Goal: Task Accomplishment & Management: Manage account settings

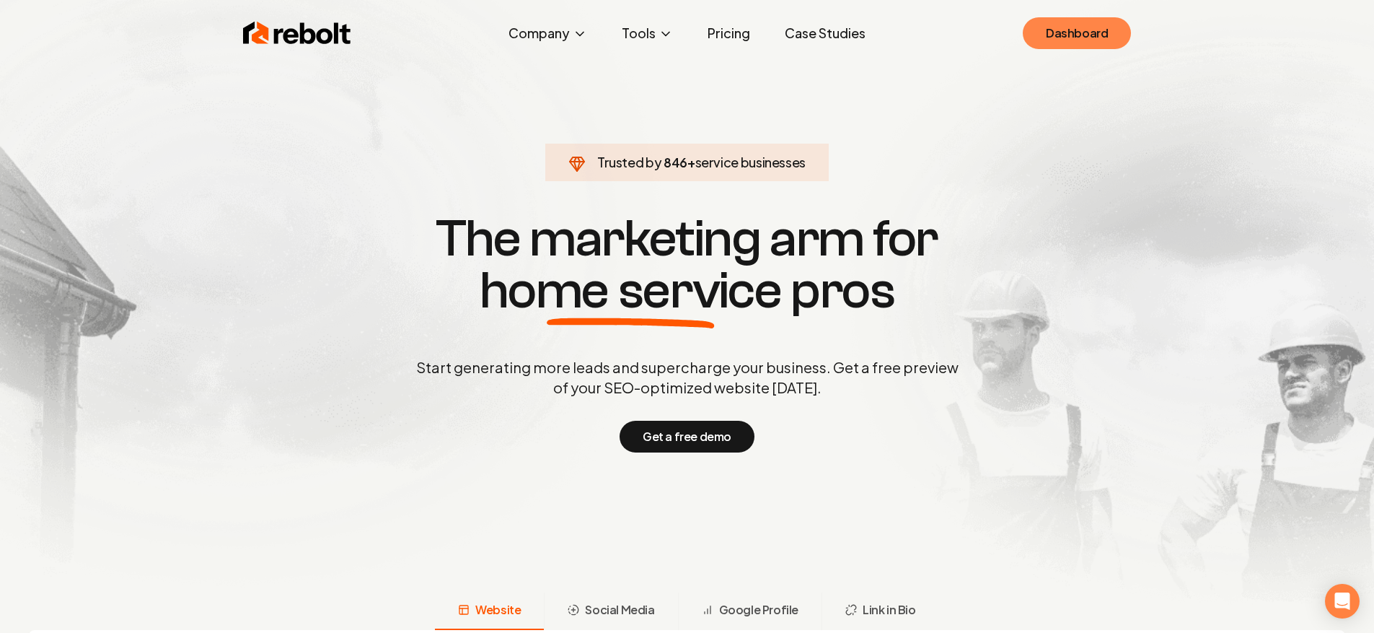
click at [1036, 32] on link "Dashboard" at bounding box center [1077, 33] width 108 height 32
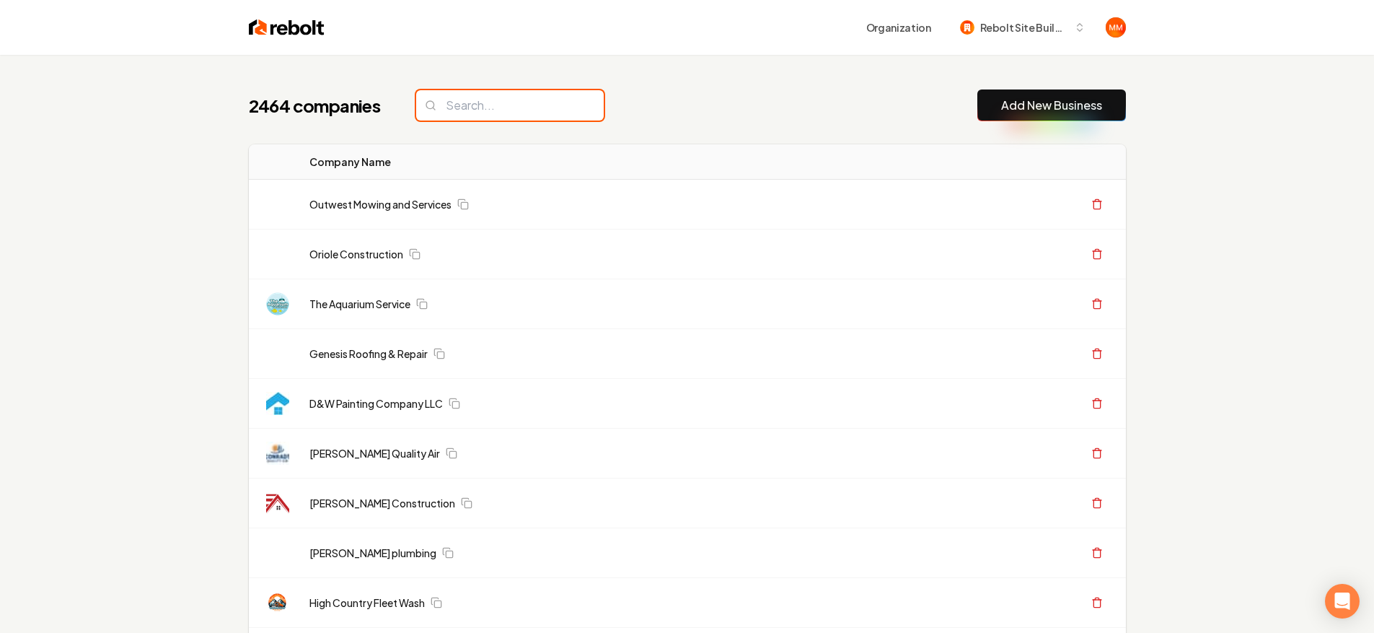
click at [460, 102] on input "search" at bounding box center [510, 105] width 188 height 30
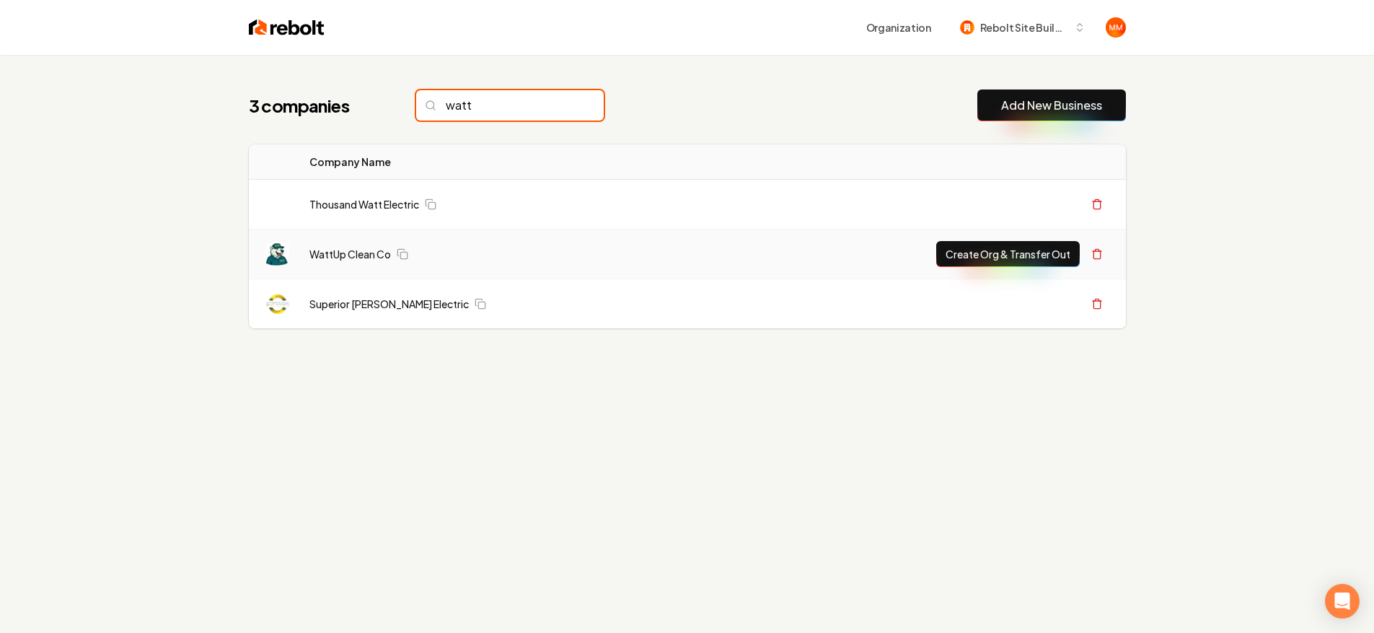
type input "watt"
click at [822, 251] on div "Create Org & Transfer Out" at bounding box center [914, 254] width 390 height 26
click at [350, 252] on link "WattUp Clean Co" at bounding box center [351, 254] width 82 height 14
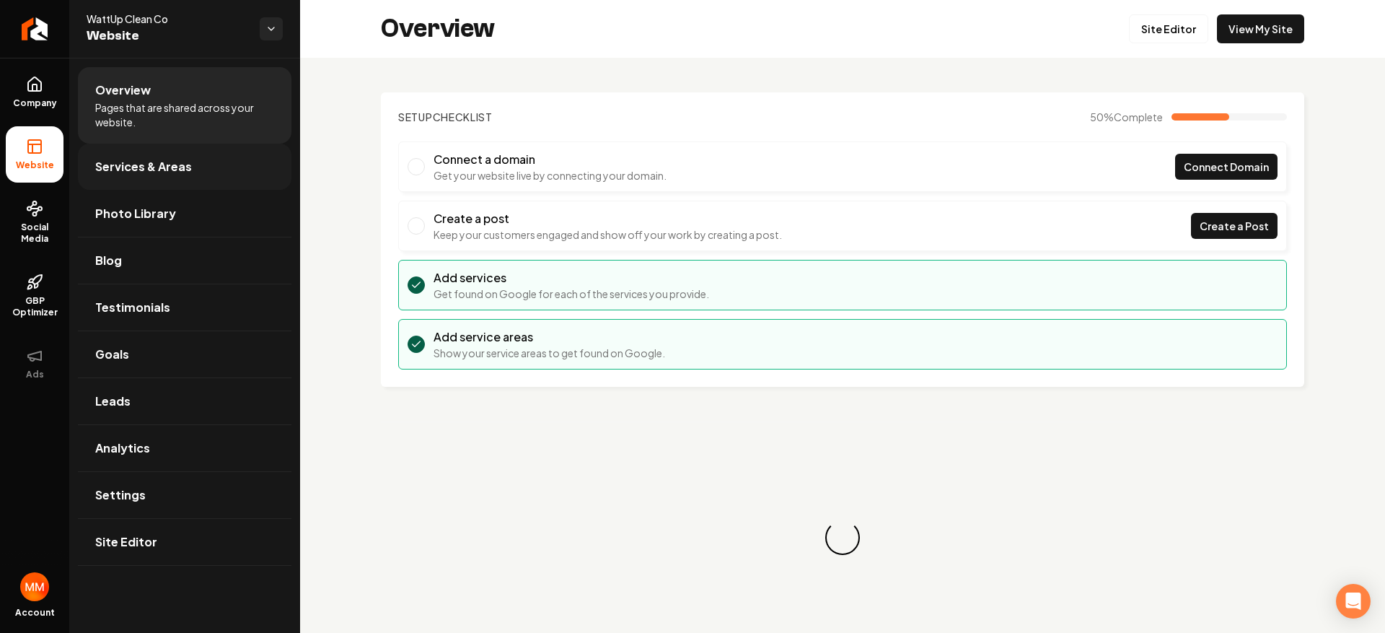
click at [161, 185] on link "Services & Areas" at bounding box center [185, 167] width 214 height 46
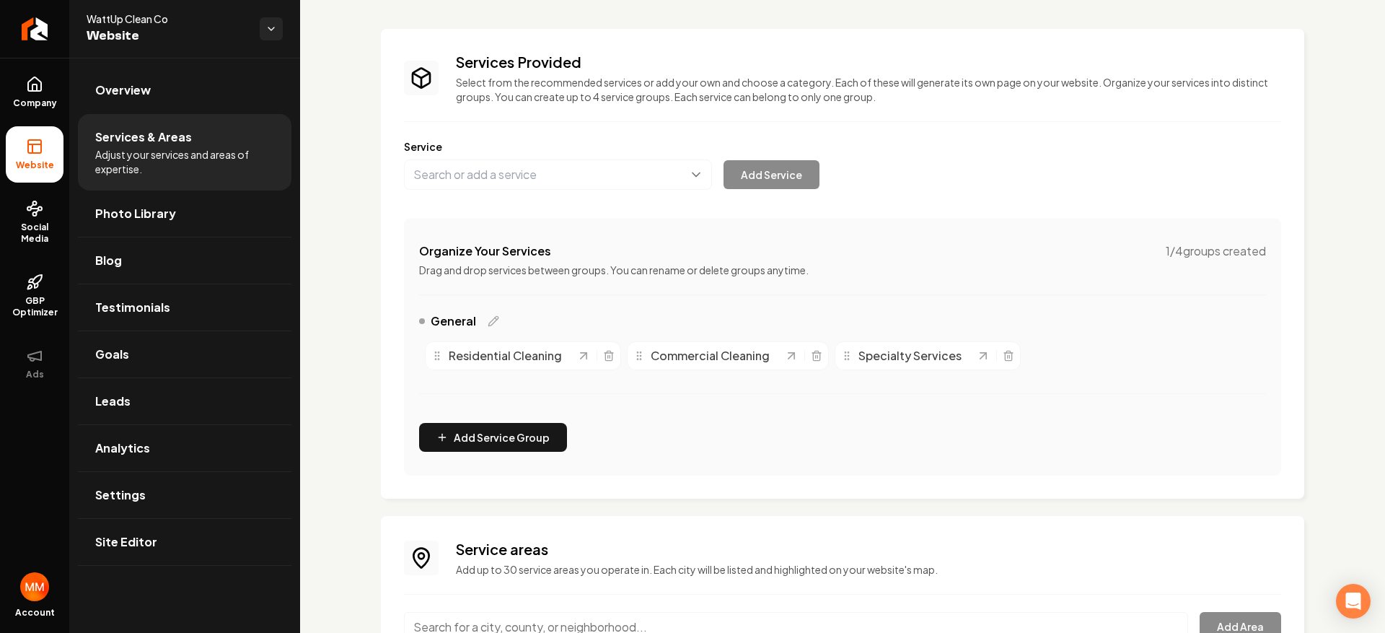
scroll to position [198, 0]
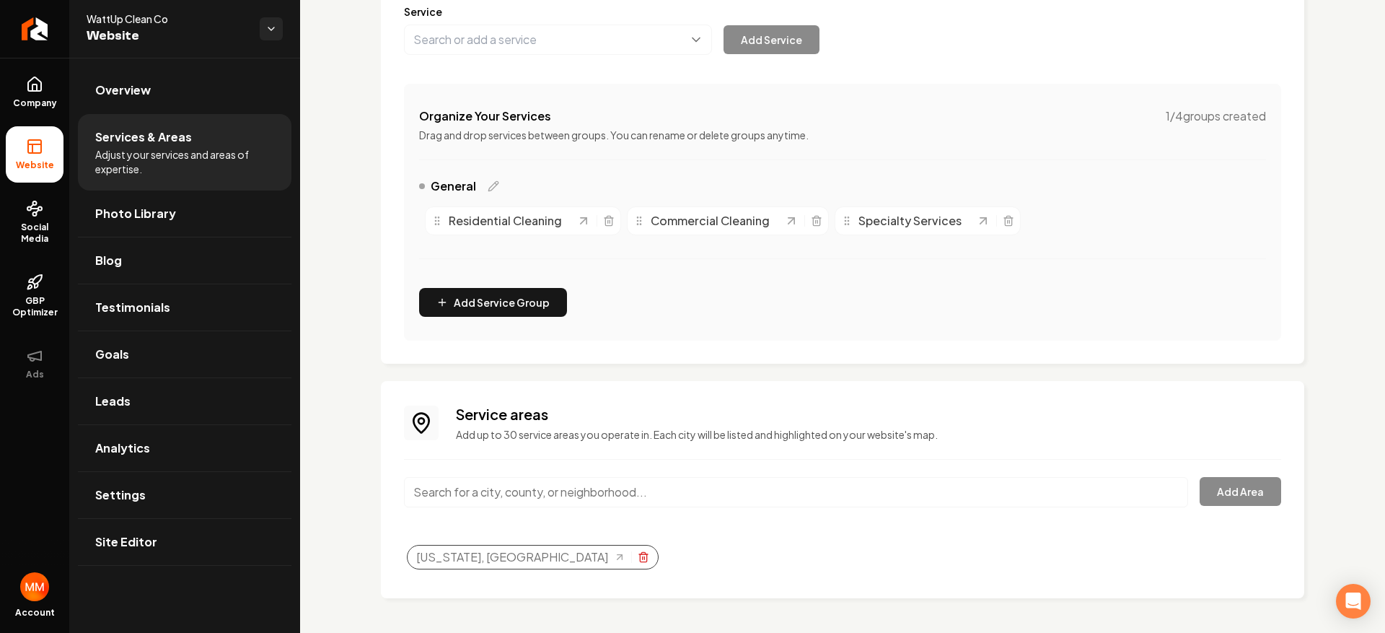
click at [640, 558] on icon "Selected tags" at bounding box center [643, 558] width 6 height 8
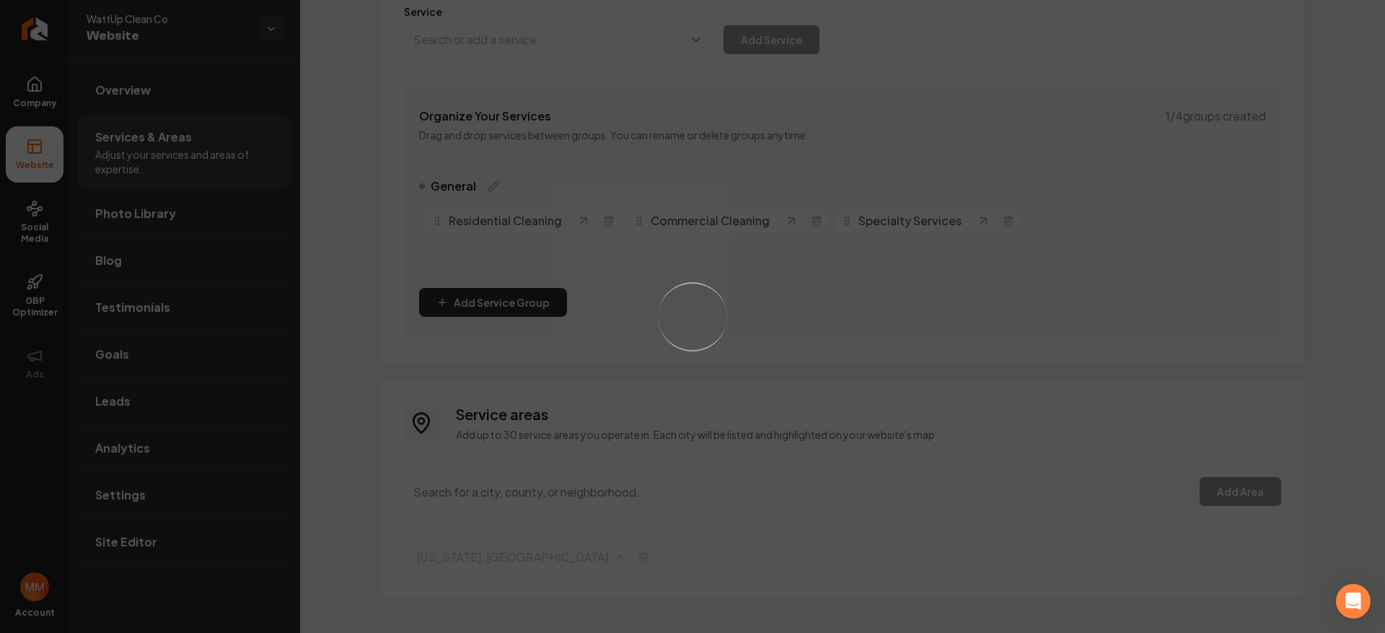
click at [623, 477] on div "Loading..." at bounding box center [692, 316] width 1385 height 633
click at [623, 488] on div "Loading..." at bounding box center [692, 316] width 1385 height 633
click at [620, 493] on div "Loading..." at bounding box center [692, 316] width 1385 height 633
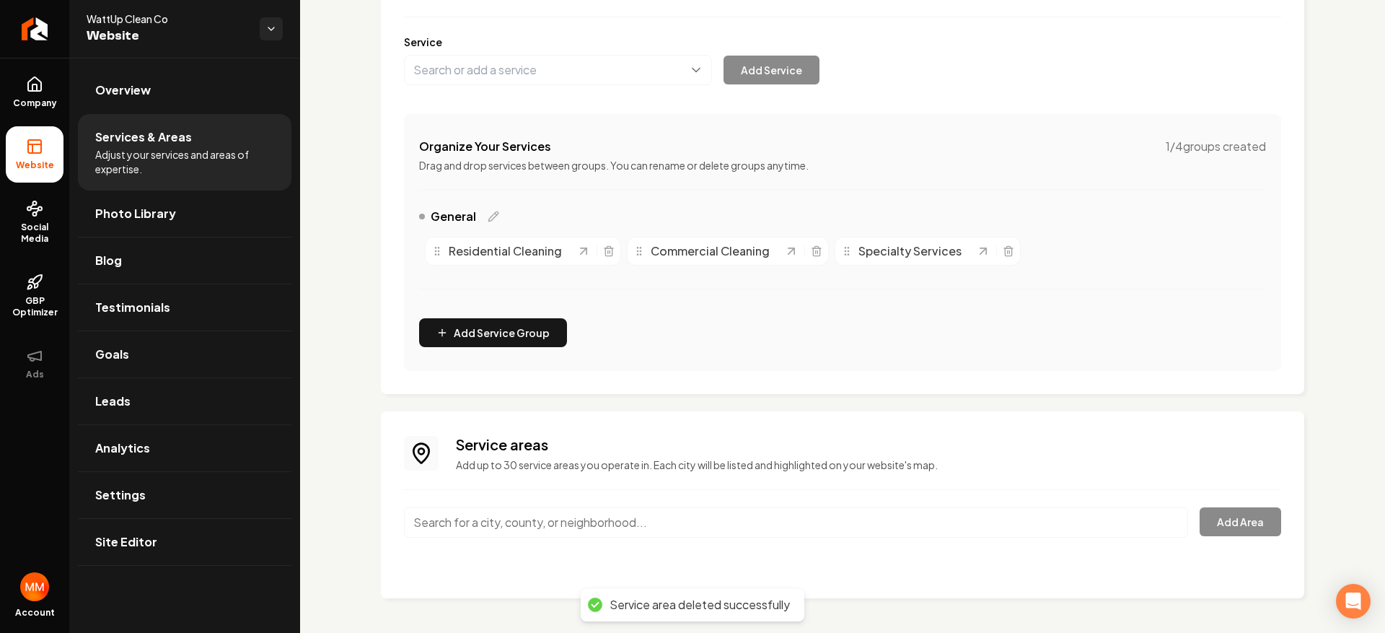
click at [615, 499] on div "Service areas Add up to 30 service areas you operate in. Each city will be list…" at bounding box center [842, 504] width 877 height 141
click at [617, 518] on input "Main content area" at bounding box center [796, 522] width 784 height 30
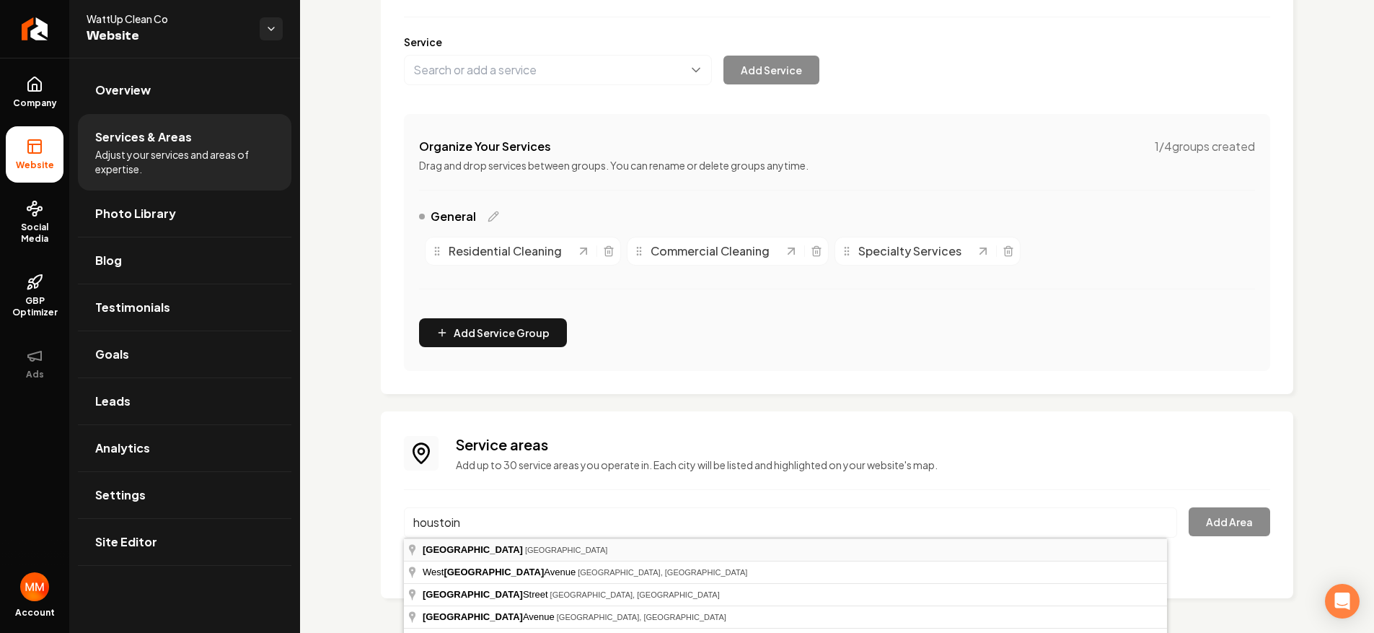
type input "[GEOGRAPHIC_DATA], [GEOGRAPHIC_DATA]"
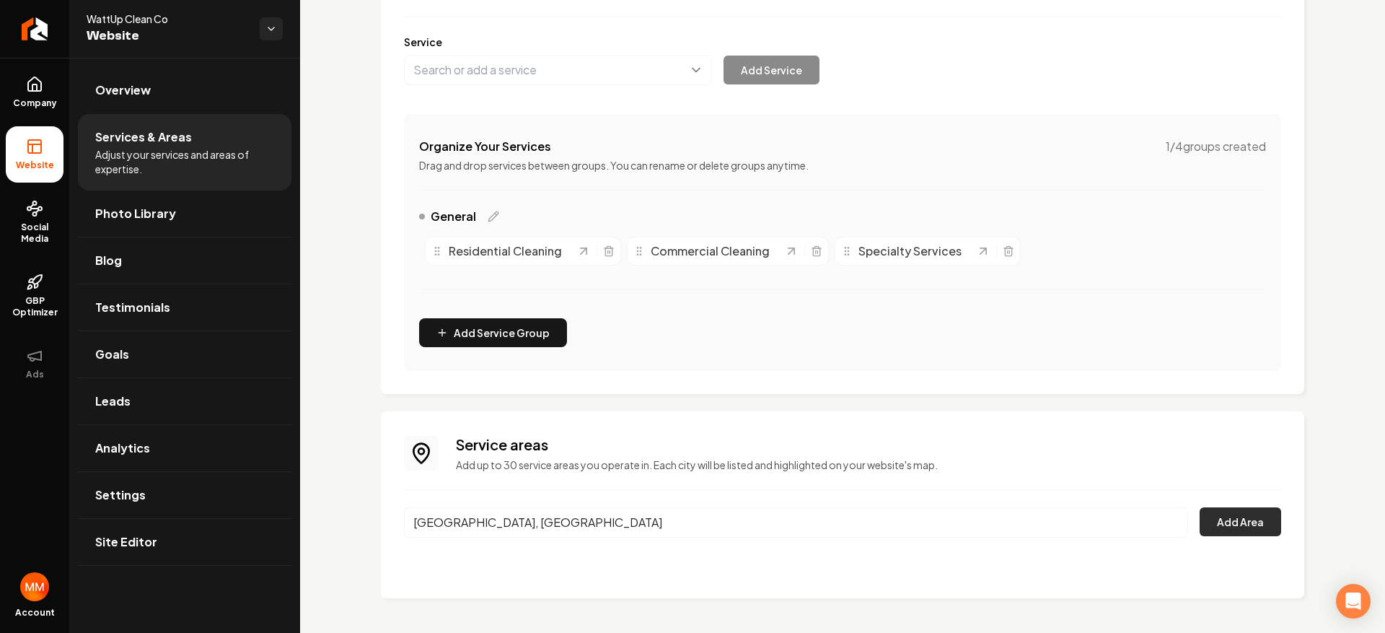
click at [1215, 522] on button "Add Area" at bounding box center [1241, 521] width 82 height 29
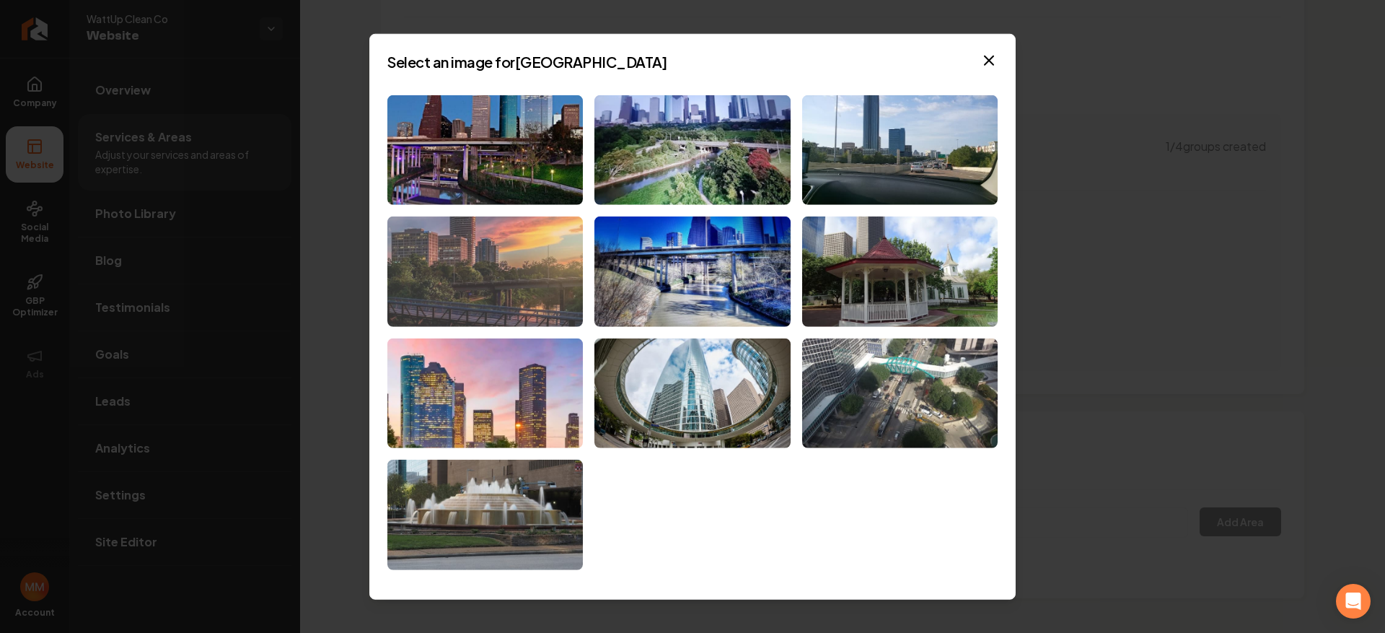
click at [477, 288] on img at bounding box center [485, 271] width 196 height 110
